Goal: Information Seeking & Learning: Learn about a topic

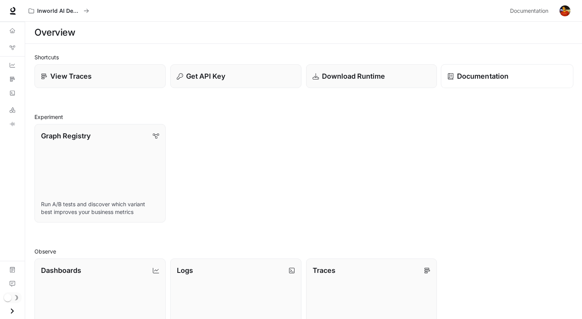
click at [449, 81] on div "Documentation" at bounding box center [507, 76] width 119 height 10
